Goal: Communication & Community: Ask a question

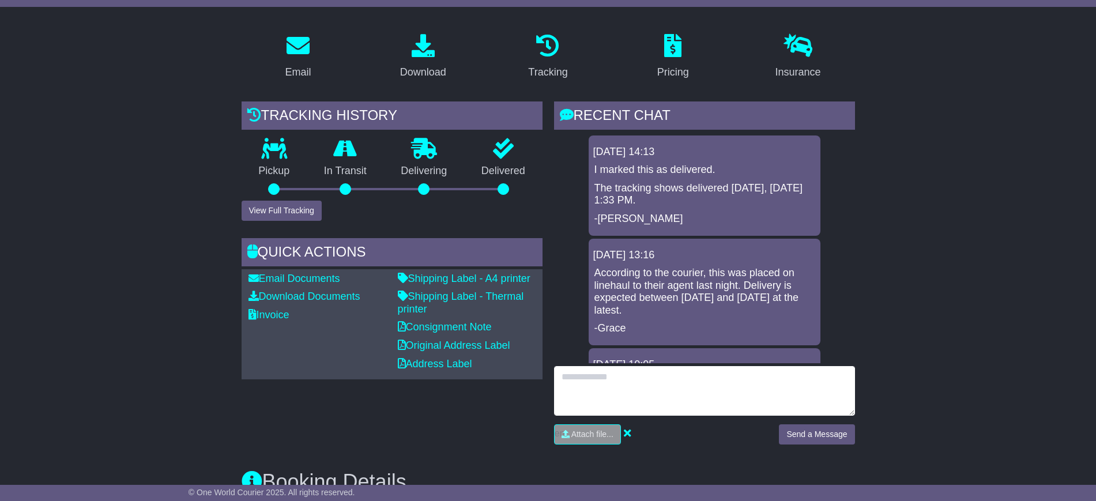
click at [626, 366] on textarea at bounding box center [704, 391] width 301 height 50
type textarea "**********"
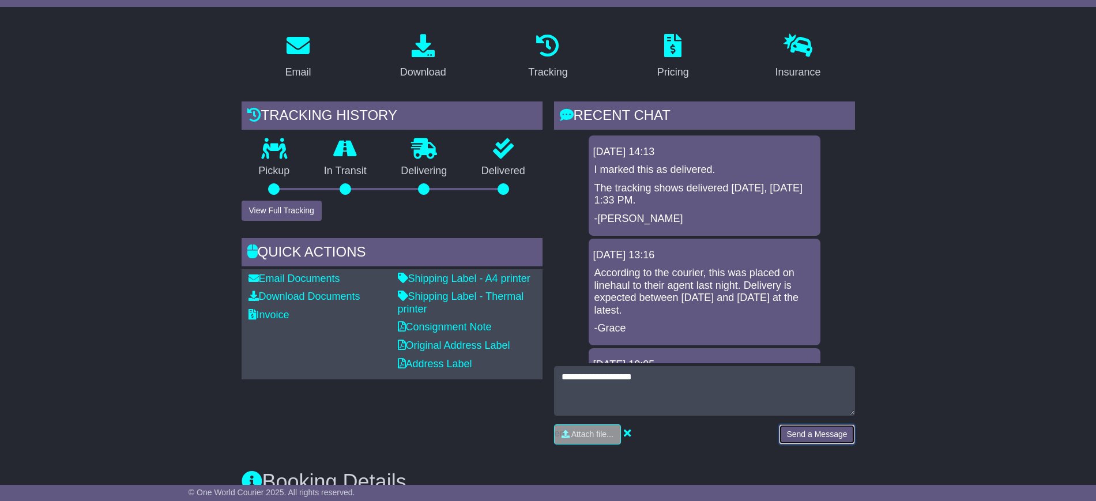
click at [813, 424] on button "Send a Message" at bounding box center [817, 434] width 76 height 20
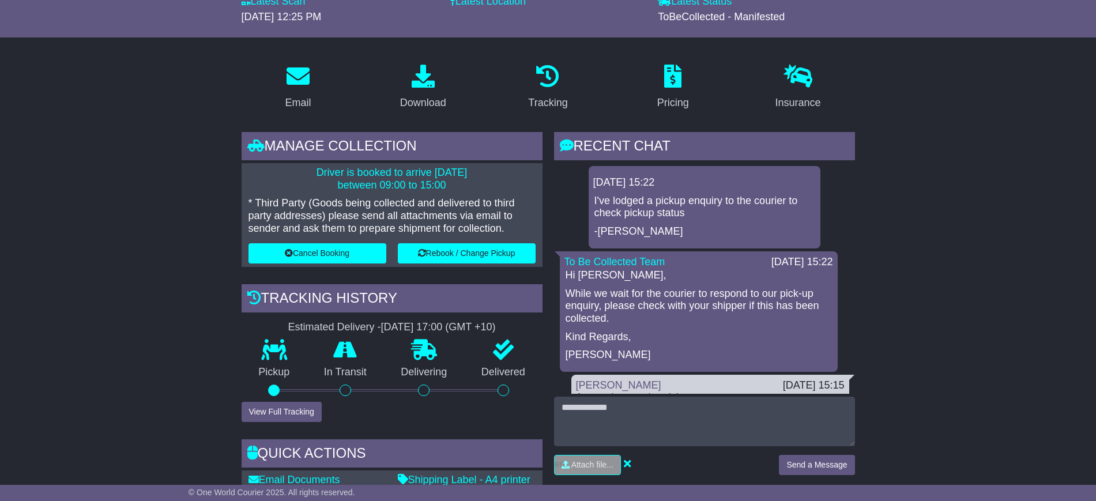
scroll to position [216, 0]
